Goal: Information Seeking & Learning: Learn about a topic

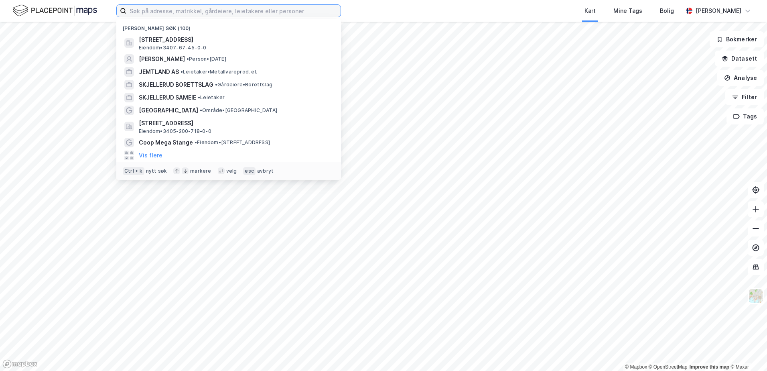
click at [242, 8] on input at bounding box center [233, 11] width 214 height 12
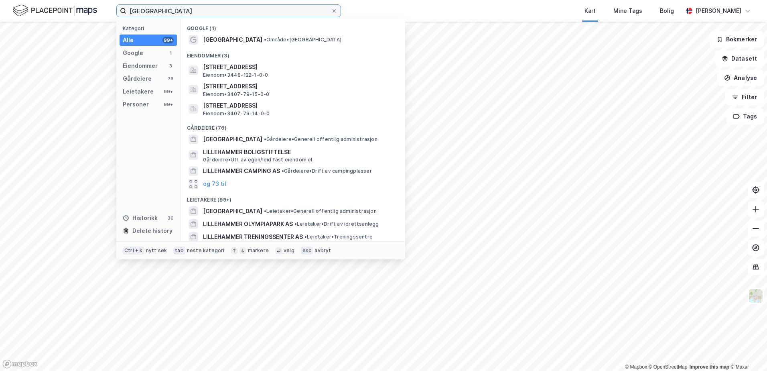
type input "[GEOGRAPHIC_DATA]"
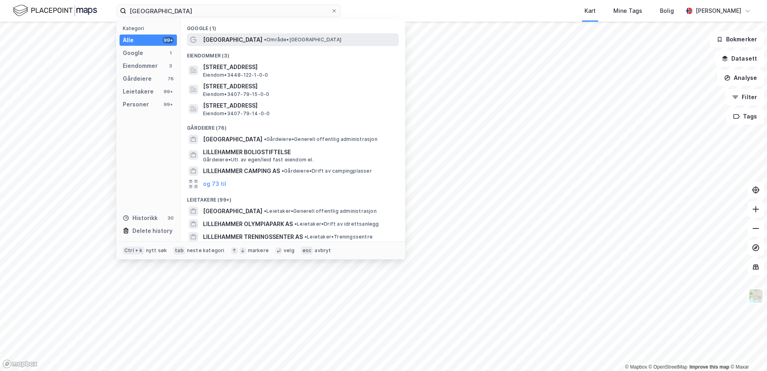
click at [234, 35] on span "[GEOGRAPHIC_DATA]" at bounding box center [232, 40] width 59 height 10
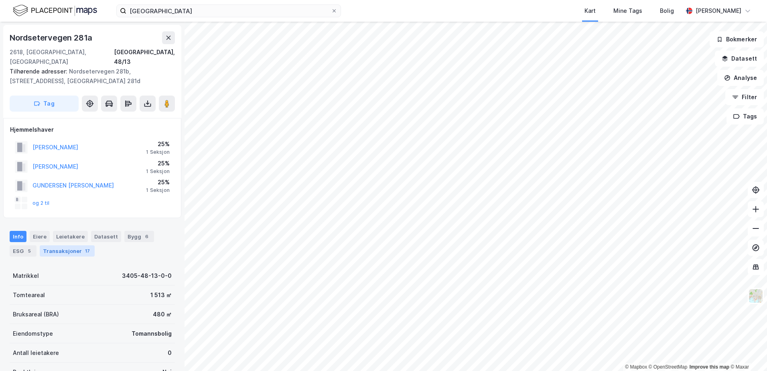
click at [78, 245] on div "Transaksjoner 17" at bounding box center [67, 250] width 55 height 11
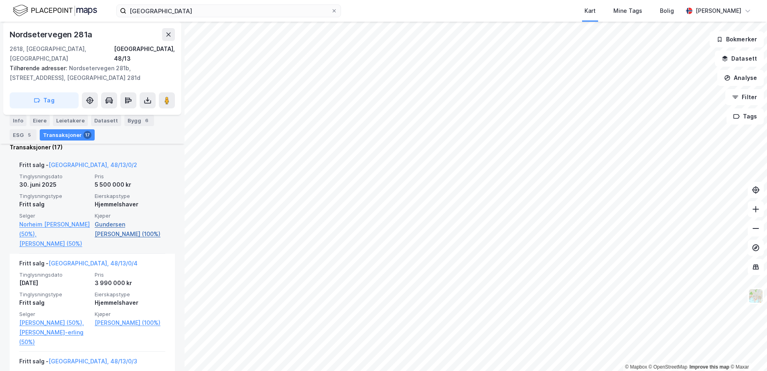
scroll to position [237, 0]
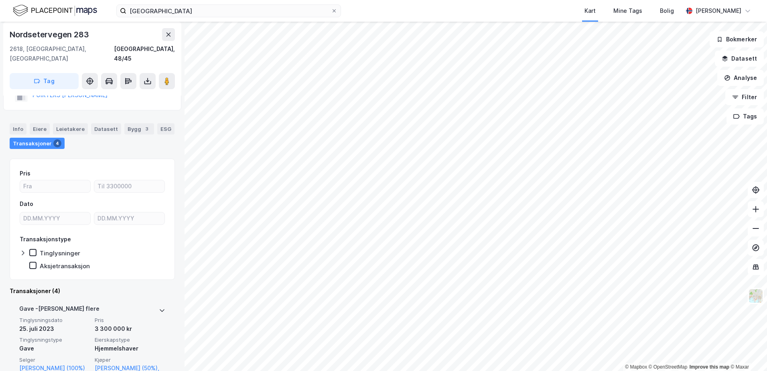
scroll to position [120, 0]
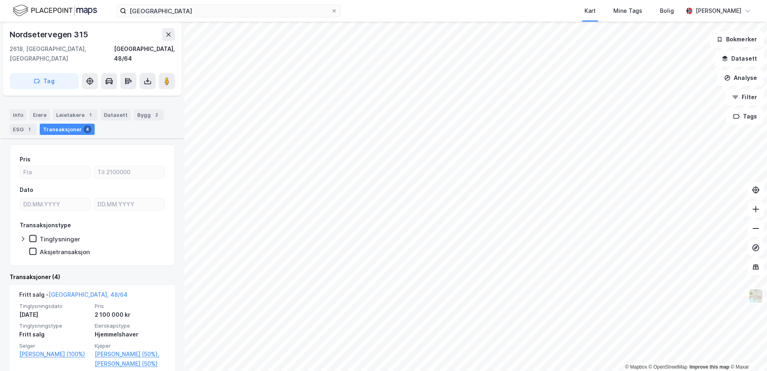
scroll to position [160, 0]
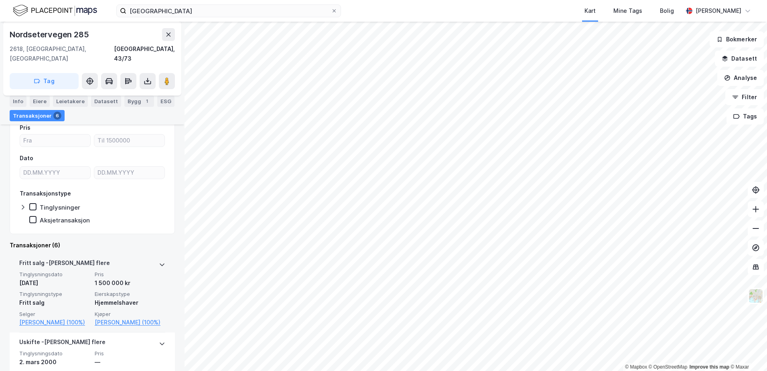
scroll to position [80, 0]
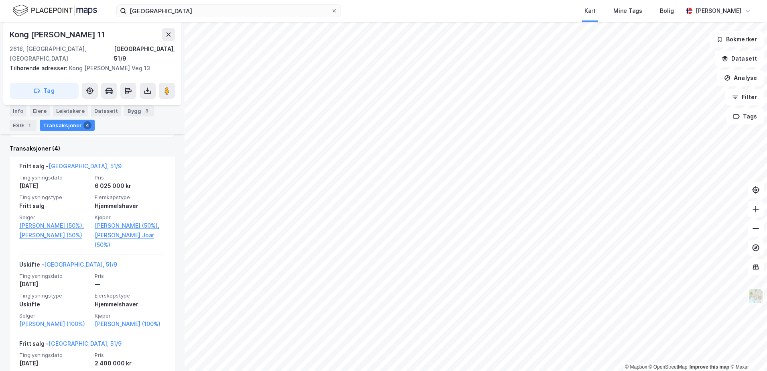
scroll to position [201, 0]
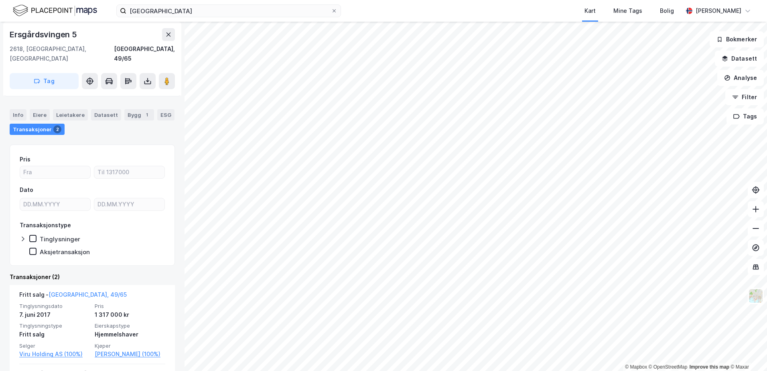
scroll to position [80, 0]
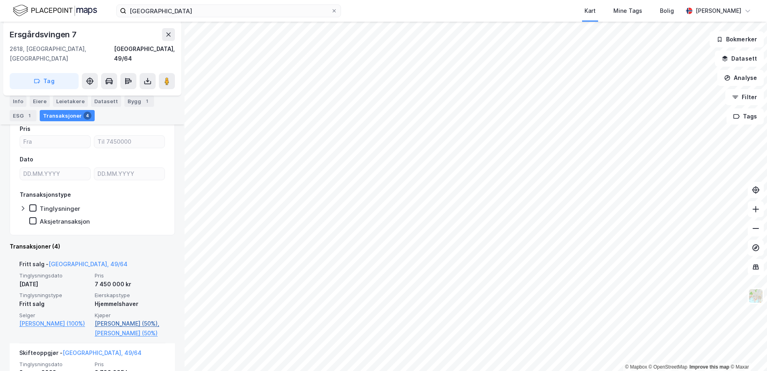
scroll to position [120, 0]
